Goal: Find specific page/section: Find specific page/section

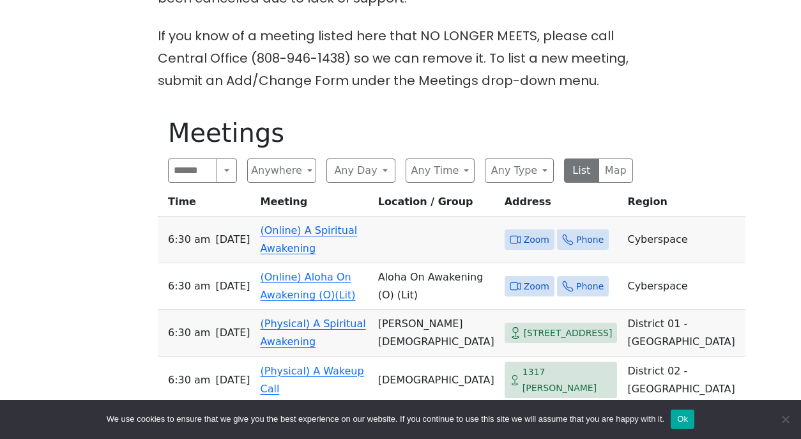
scroll to position [400, 0]
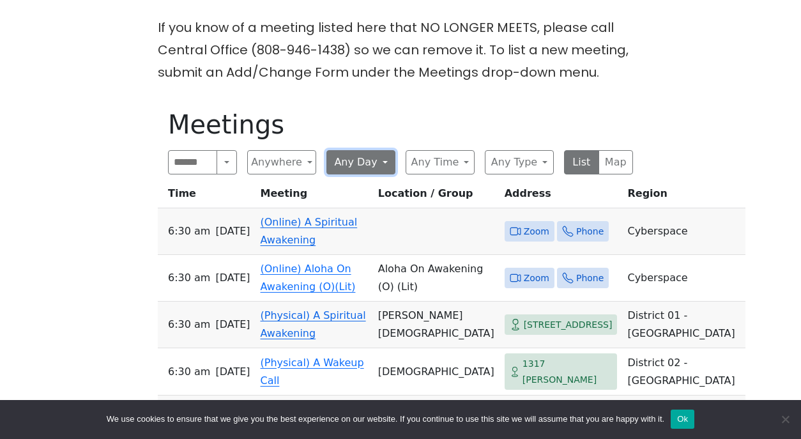
click at [358, 167] on button "Any Day" at bounding box center [360, 162] width 69 height 24
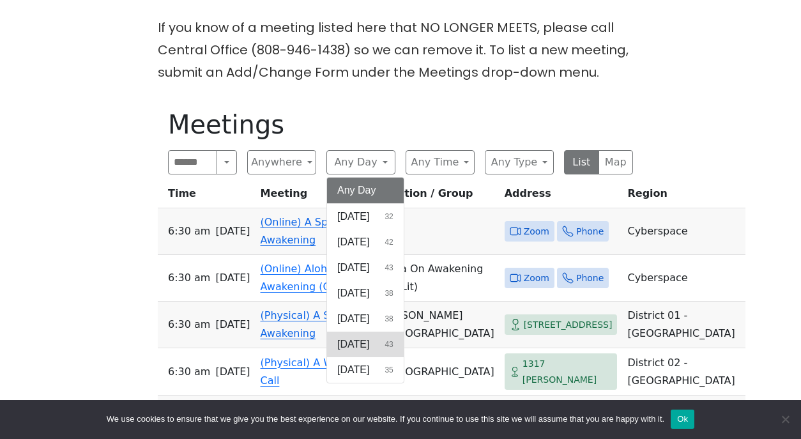
click at [362, 342] on span "[DATE]" at bounding box center [353, 344] width 32 height 15
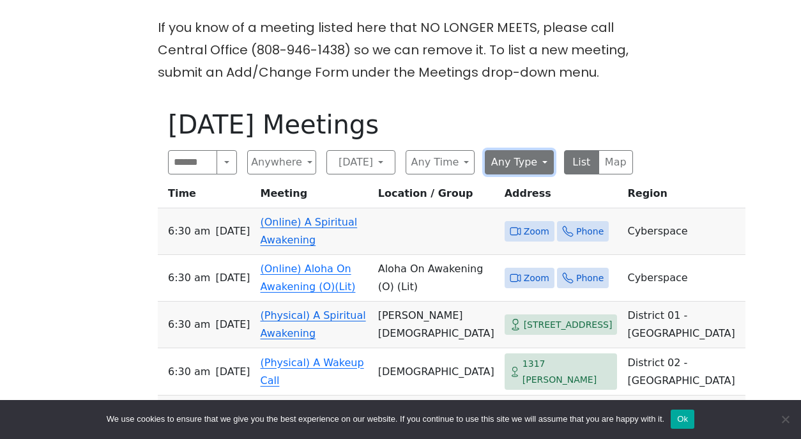
click at [526, 164] on button "Any Type" at bounding box center [519, 162] width 69 height 24
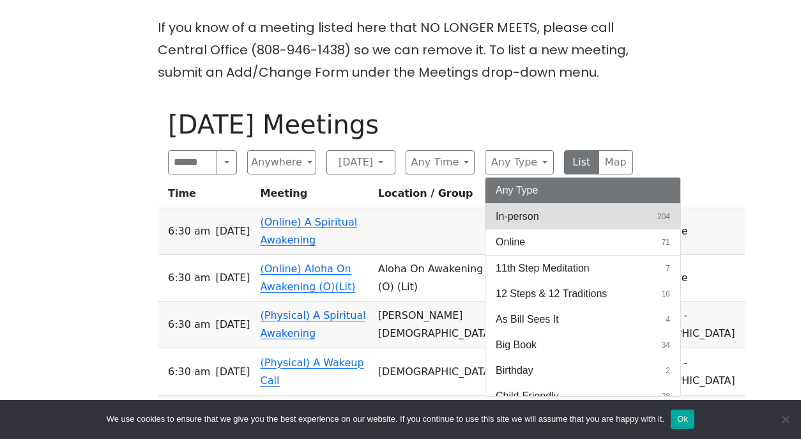
click at [527, 218] on span "In-person" at bounding box center [517, 216] width 43 height 15
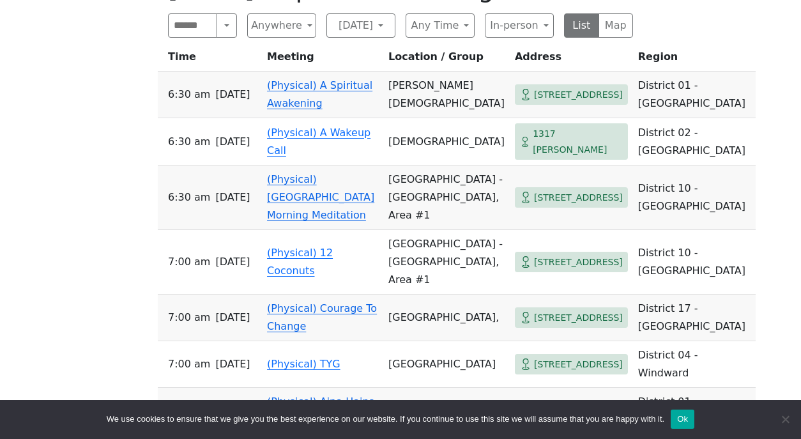
scroll to position [538, 0]
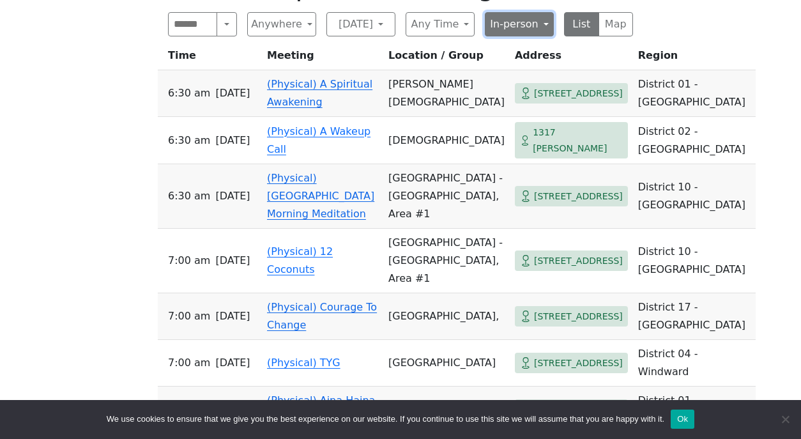
click at [519, 27] on button "In-person" at bounding box center [519, 24] width 69 height 24
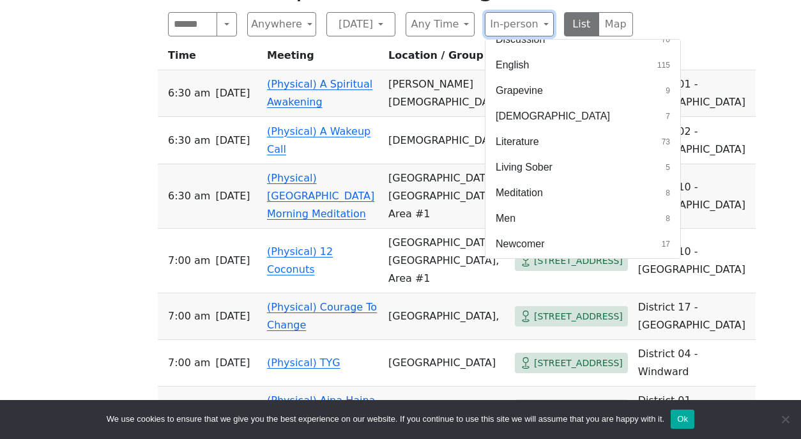
scroll to position [293, 0]
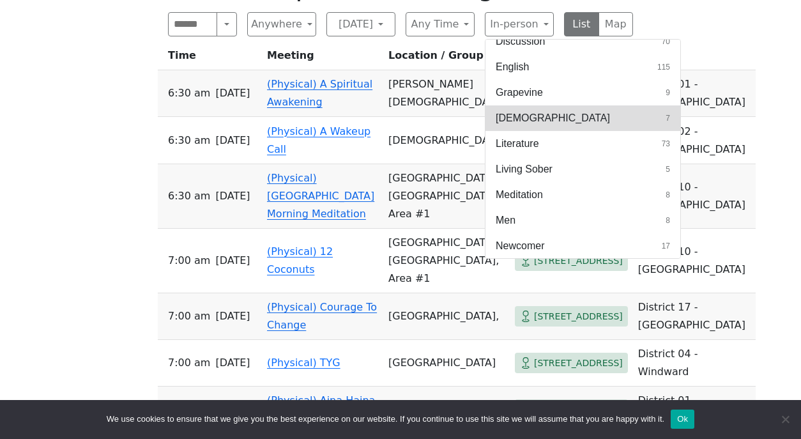
click at [533, 118] on button "[DEMOGRAPHIC_DATA] 7" at bounding box center [582, 118] width 195 height 26
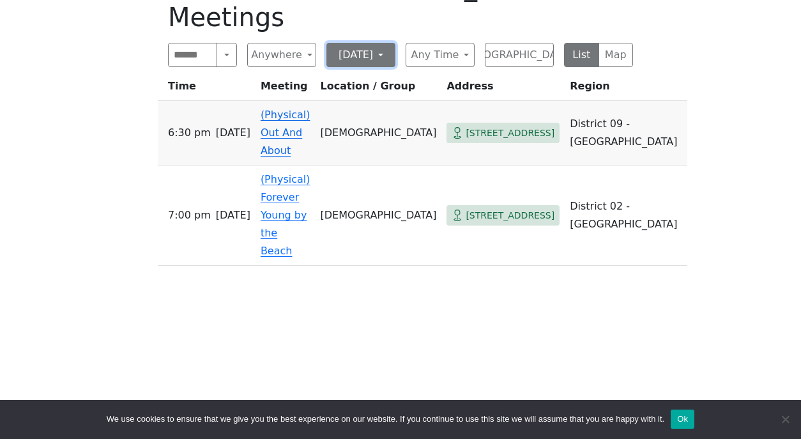
click at [385, 43] on button "[DATE]" at bounding box center [360, 55] width 69 height 24
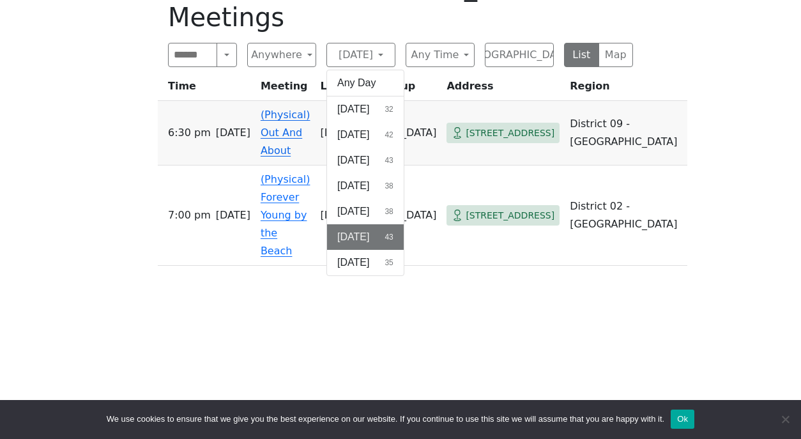
click at [636, 222] on div "[DATE] [DEMOGRAPHIC_DATA] Meetings Search Near Location Near Me Anywhere Anywhe…" at bounding box center [400, 161] width 485 height 400
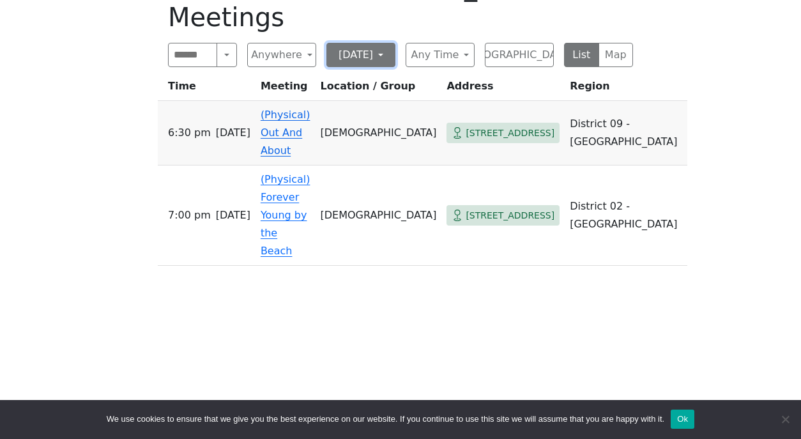
click at [384, 43] on button "[DATE]" at bounding box center [360, 55] width 69 height 24
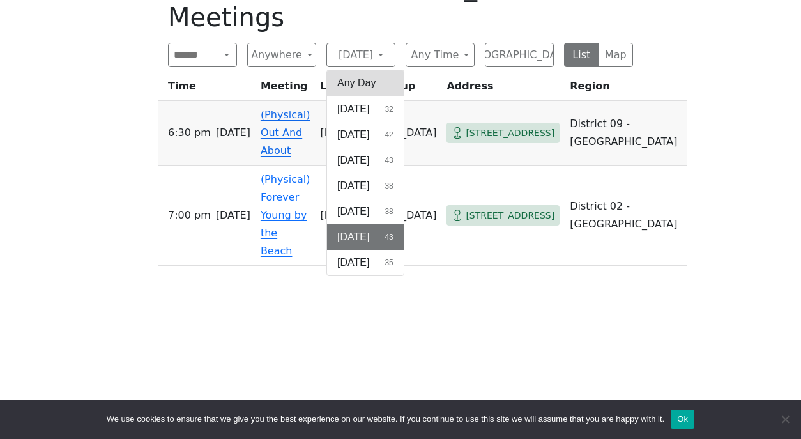
click at [371, 70] on button "Any Day" at bounding box center [365, 83] width 77 height 26
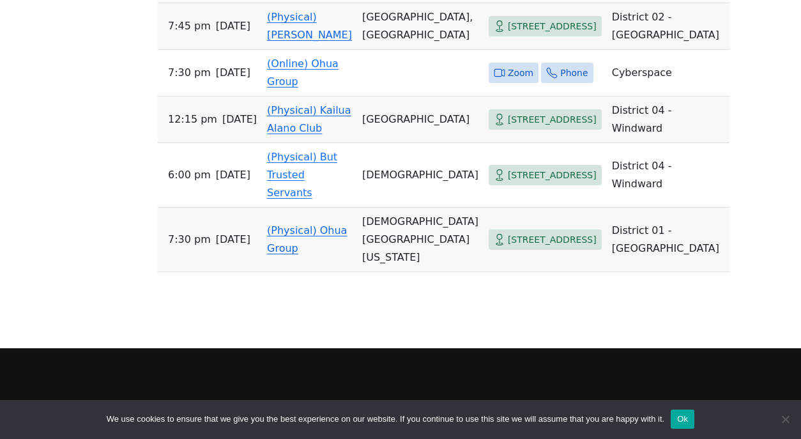
scroll to position [715, 0]
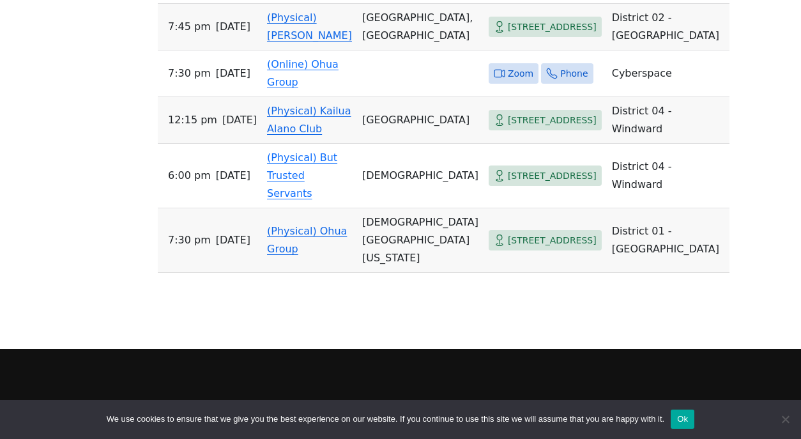
click at [291, 135] on link "(Physical) Kailua Alano Club" at bounding box center [309, 120] width 84 height 30
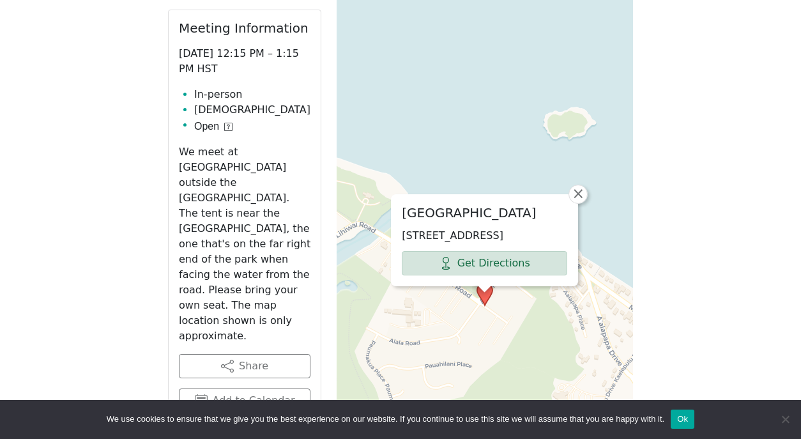
scroll to position [611, 0]
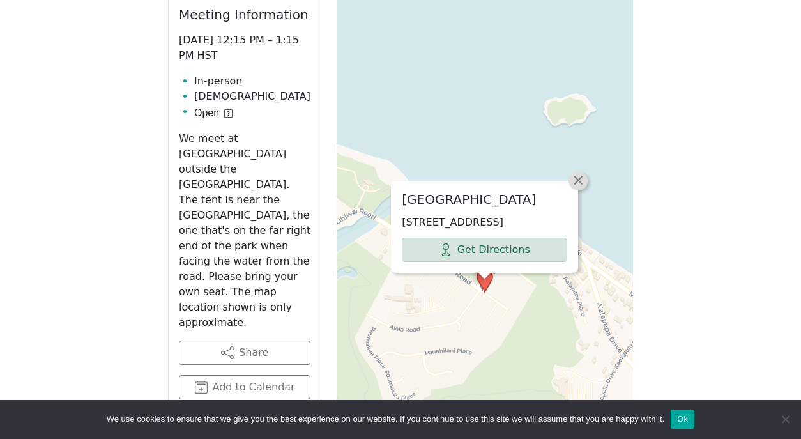
click at [578, 179] on span "×" at bounding box center [578, 179] width 13 height 15
